Goal: Task Accomplishment & Management: Manage account settings

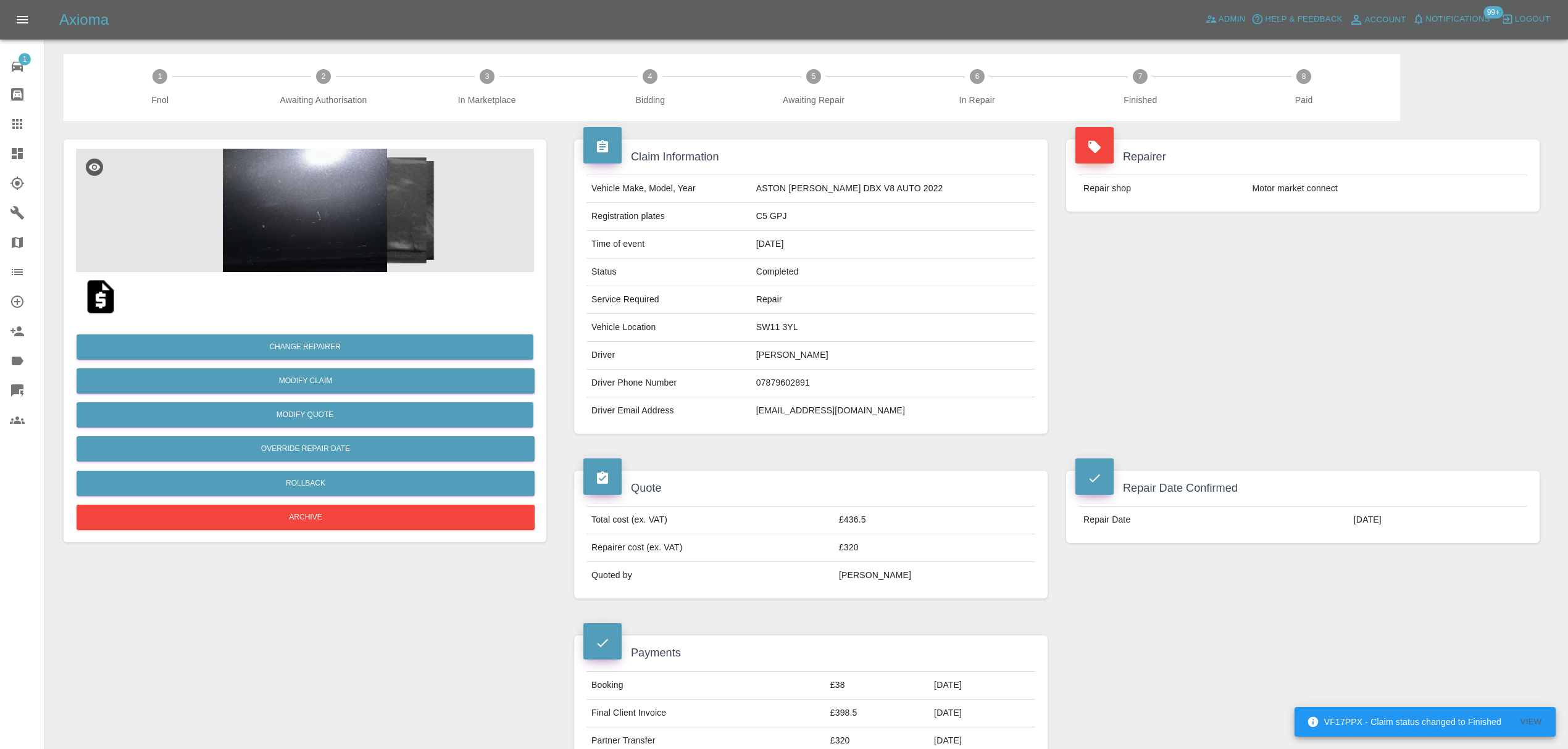
scroll to position [1138, 0]
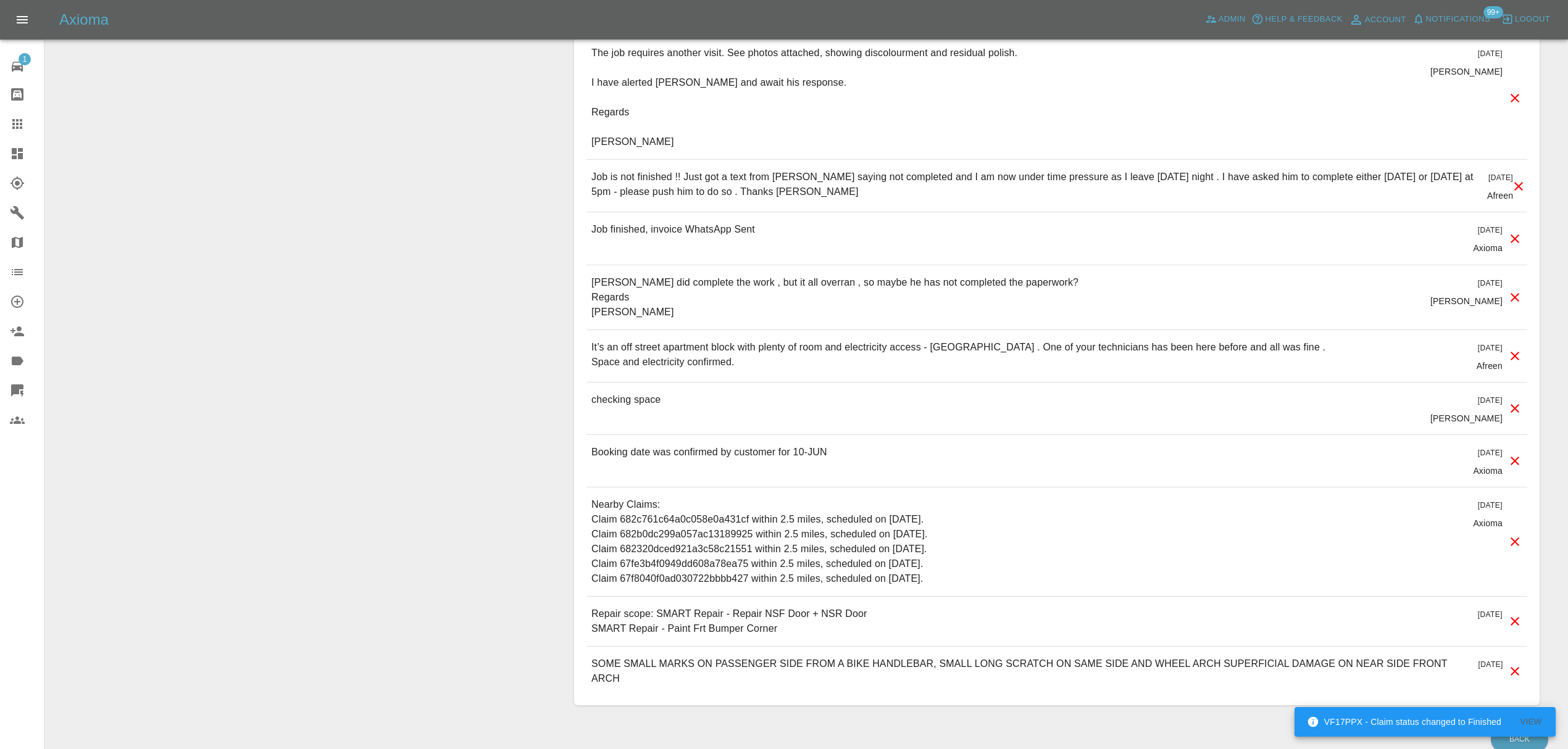
click at [612, 263] on div "Job finished, invoice WhatsApp Sent 3 months ago Axioma" at bounding box center [1057, 238] width 941 height 52
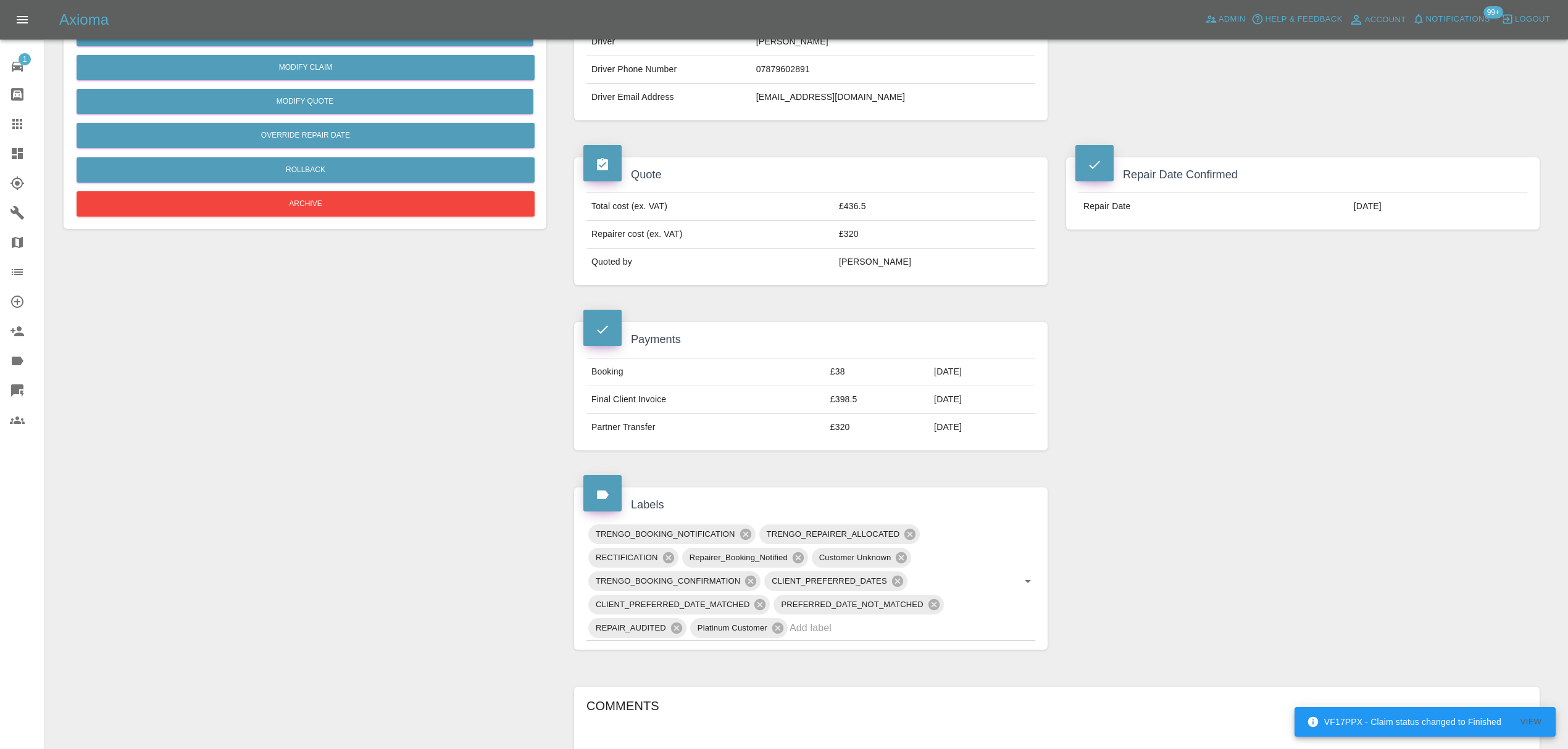
click at [482, 326] on div "Change Repairer Modify Claim Modify Quote Override Repair Date Rollback Archive" at bounding box center [305, 678] width 501 height 1742
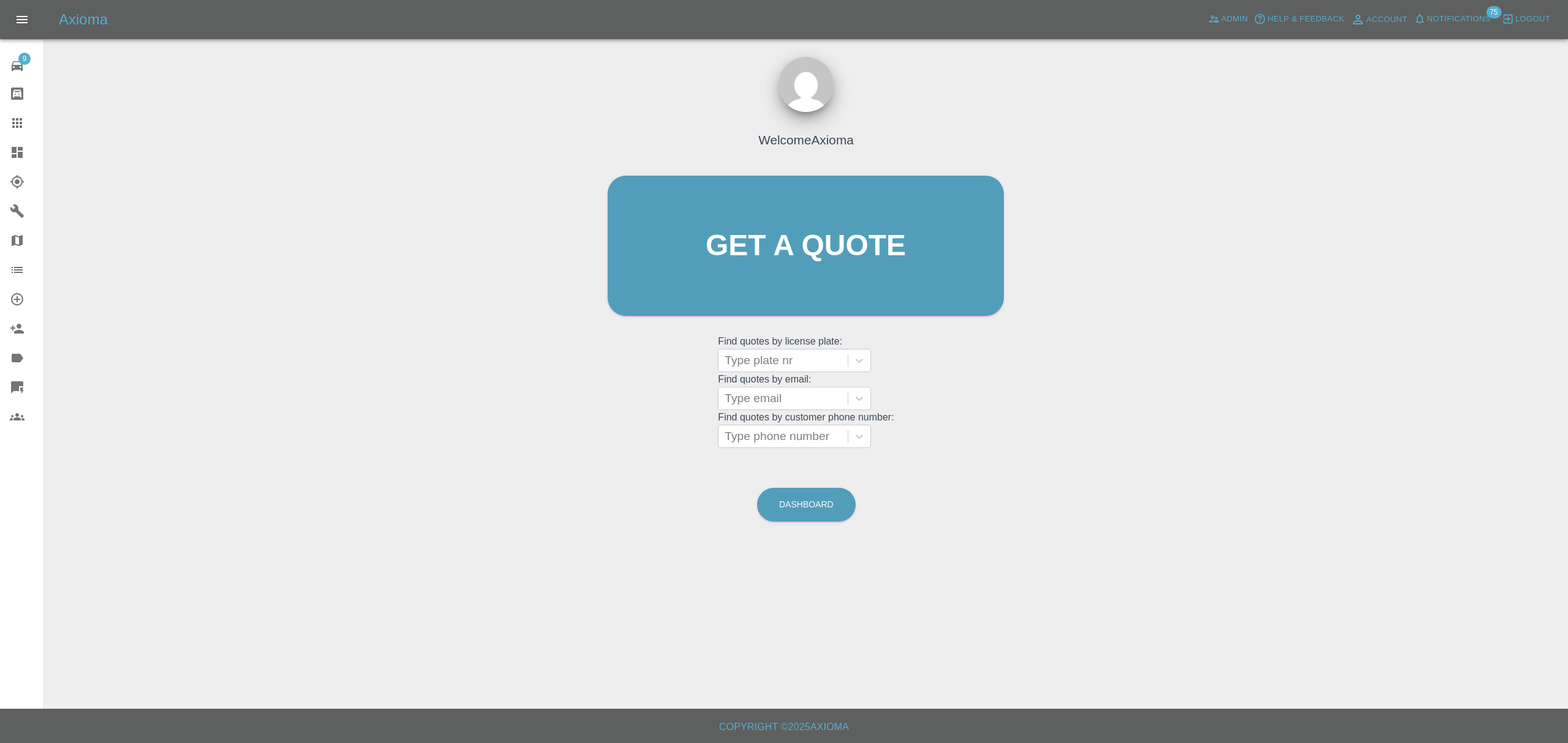
click at [1454, 23] on span "Notifications" at bounding box center [1459, 19] width 64 height 14
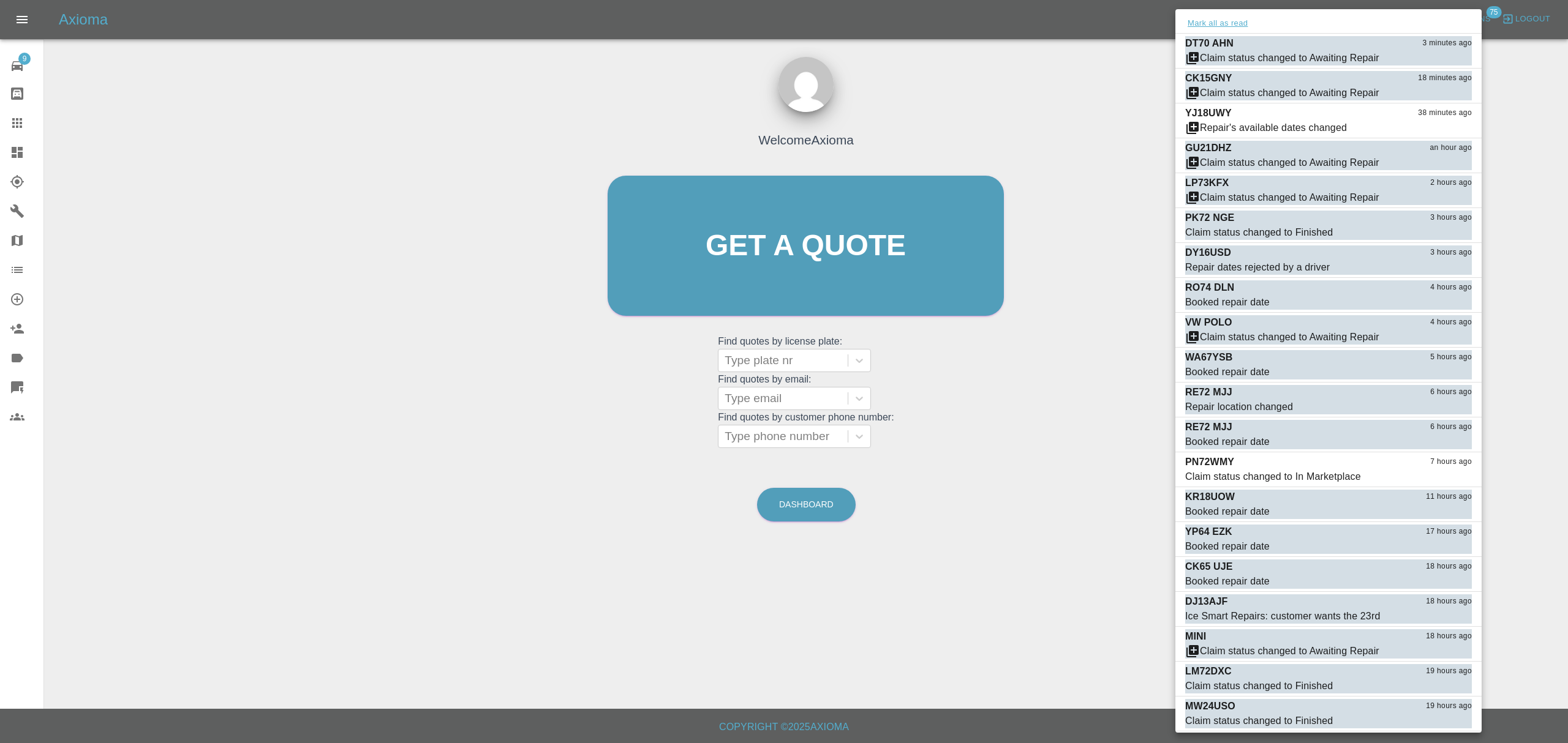
click at [1209, 30] on button "Mark all as read" at bounding box center [1217, 23] width 65 height 14
